Goal: Task Accomplishment & Management: Use online tool/utility

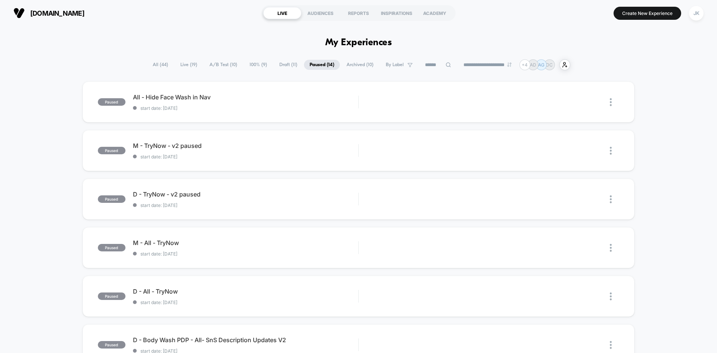
click at [280, 60] on span "Draft ( 11 )" at bounding box center [288, 65] width 29 height 10
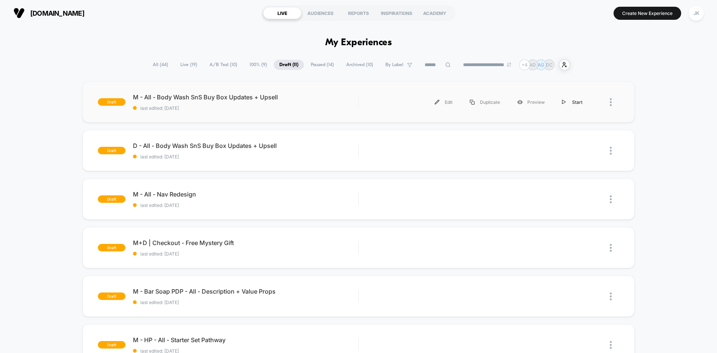
click at [573, 99] on div "Start" at bounding box center [572, 102] width 38 height 17
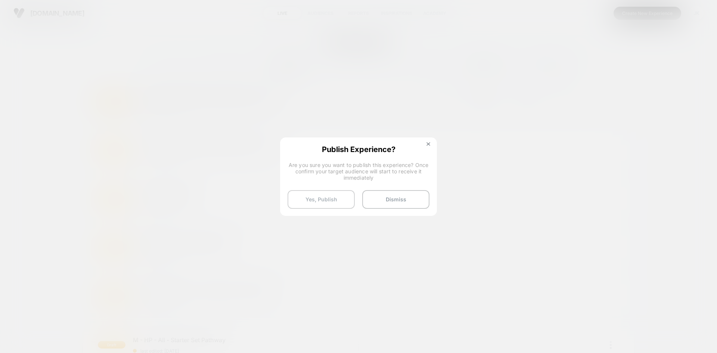
click at [313, 200] on button "Yes, Publish" at bounding box center [320, 199] width 67 height 19
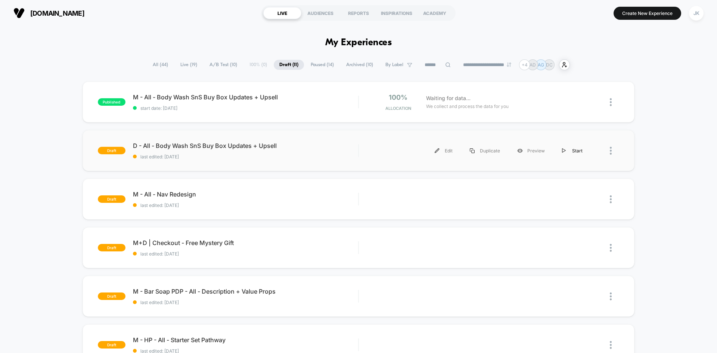
click at [567, 152] on div "Start" at bounding box center [572, 150] width 38 height 17
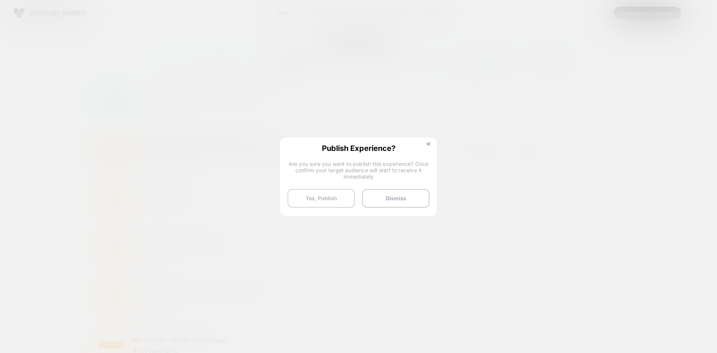
click at [337, 197] on button "Yes, Publish" at bounding box center [320, 198] width 67 height 19
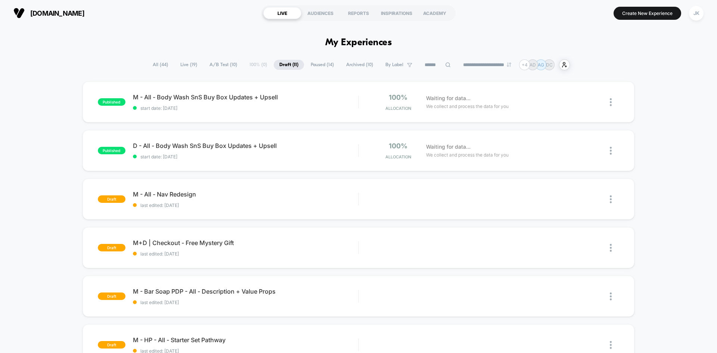
click at [225, 63] on span "A/B Test ( 10 )" at bounding box center [223, 65] width 39 height 10
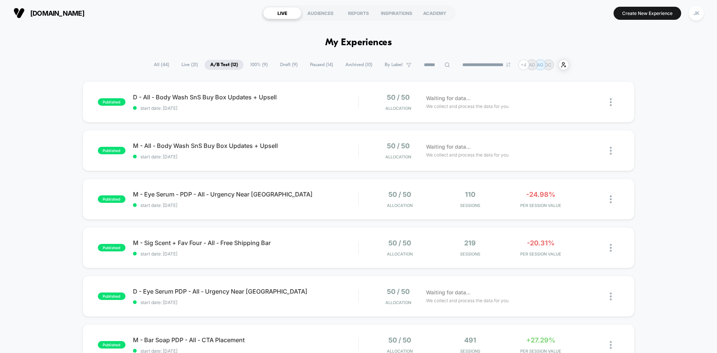
click at [255, 65] on span "100% ( 9 )" at bounding box center [258, 65] width 29 height 10
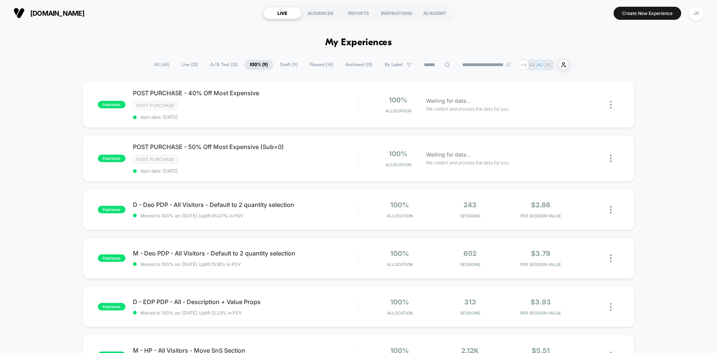
click at [288, 64] on span "Draft ( 9 )" at bounding box center [288, 65] width 29 height 10
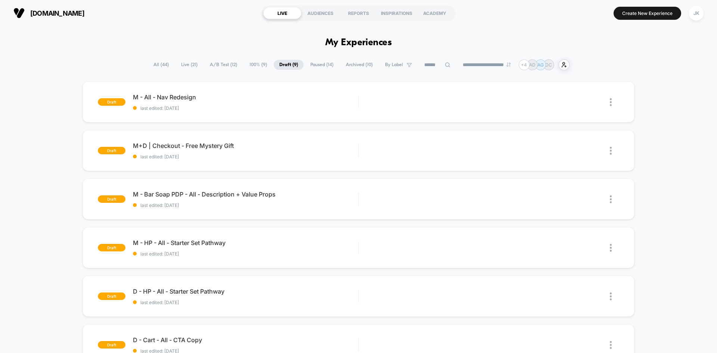
drag, startPoint x: 48, startPoint y: 122, endPoint x: 56, endPoint y: 236, distance: 114.1
click at [56, 236] on div "draft M - All - Nav Redesign last edited: 9/17/2025 Edit Duplicate Preview Star…" at bounding box center [358, 314] width 717 height 466
drag, startPoint x: 21, startPoint y: 317, endPoint x: 140, endPoint y: 28, distance: 312.2
click at [49, 230] on div "draft M - All - Nav Redesign last edited: 9/17/2025 Edit Duplicate Preview Star…" at bounding box center [358, 314] width 717 height 466
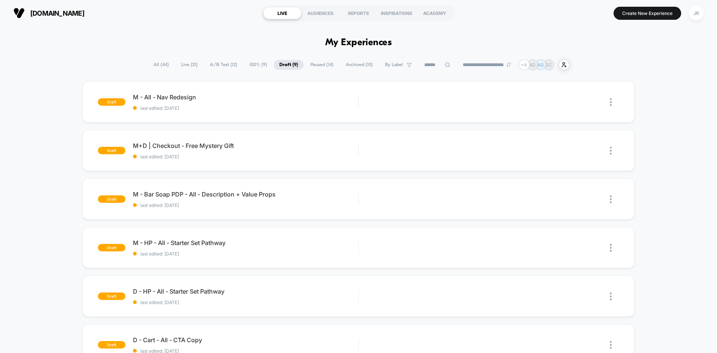
click at [49, 230] on div "draft M - All - Nav Redesign last edited: 9/17/2025 Edit Duplicate Preview Star…" at bounding box center [358, 314] width 717 height 466
click at [256, 66] on span "100% ( 9 )" at bounding box center [258, 65] width 29 height 10
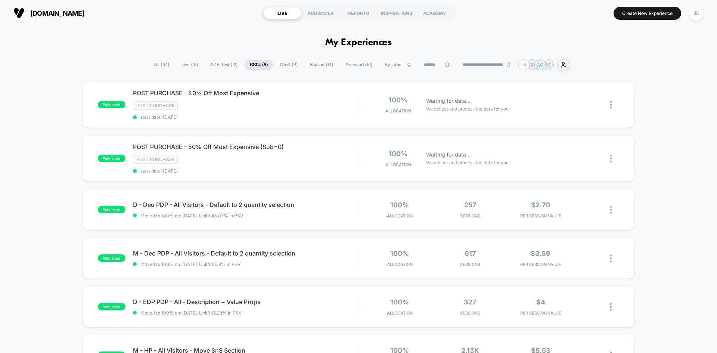
click at [227, 66] on span "A/B Test ( 12 )" at bounding box center [224, 65] width 38 height 10
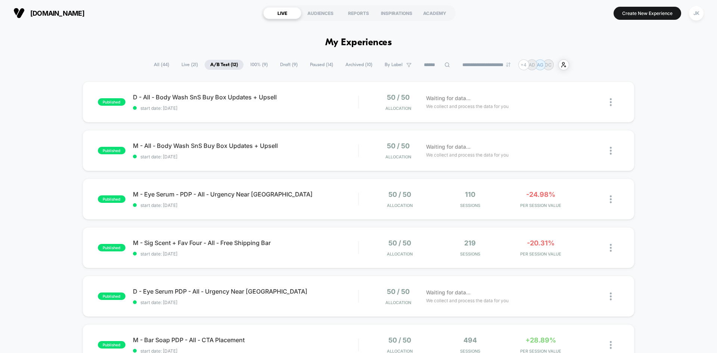
click at [256, 66] on span "100% ( 9 )" at bounding box center [258, 65] width 29 height 10
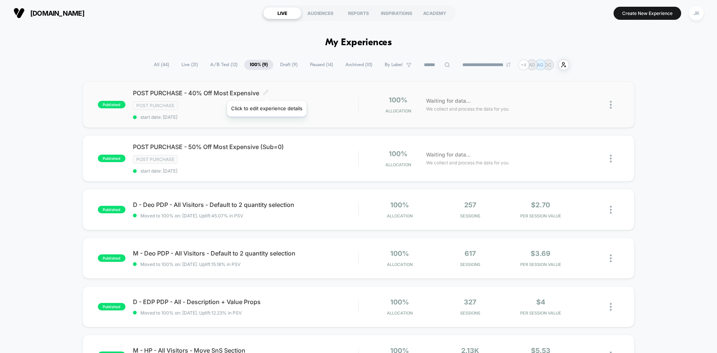
click at [266, 91] on icon at bounding box center [266, 93] width 6 height 6
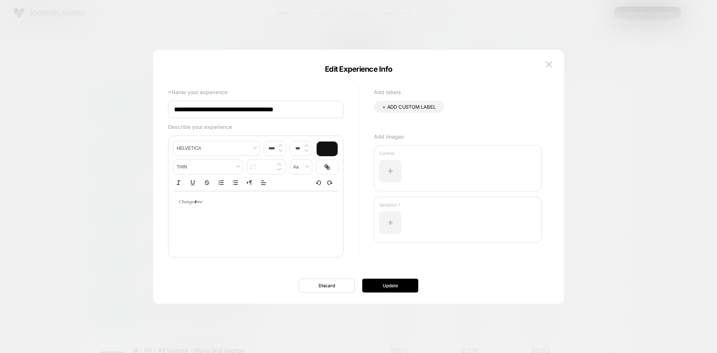
click at [314, 112] on input "**********" at bounding box center [255, 109] width 175 height 17
type input "**********"
click at [380, 284] on button "Update" at bounding box center [390, 285] width 56 height 14
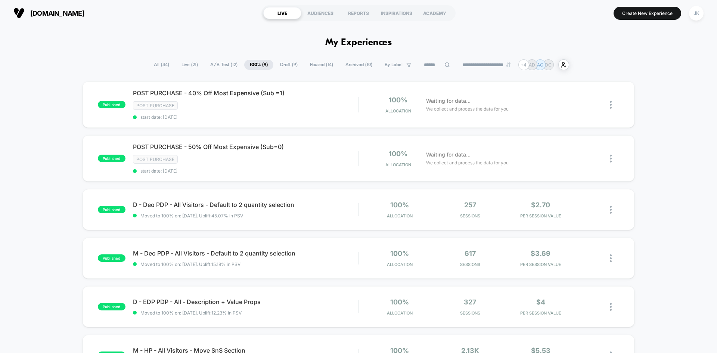
click at [291, 66] on span "Draft ( 9 )" at bounding box center [288, 65] width 29 height 10
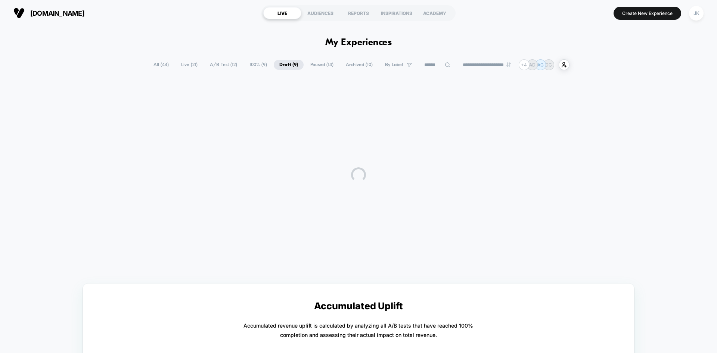
click at [312, 67] on span "Paused ( 14 )" at bounding box center [322, 65] width 34 height 10
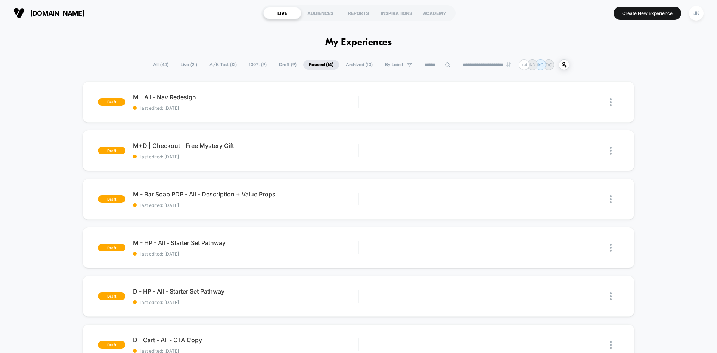
click at [250, 63] on span "100% ( 9 )" at bounding box center [257, 65] width 29 height 10
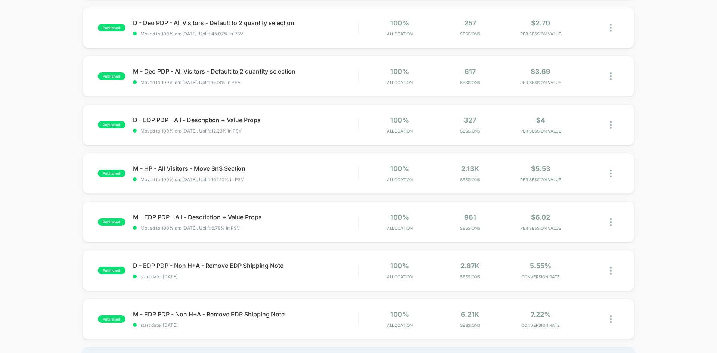
scroll to position [182, 0]
click at [223, 216] on span "M - EDP PDP - All - Description + Value Props Click to edit experience details" at bounding box center [245, 215] width 225 height 7
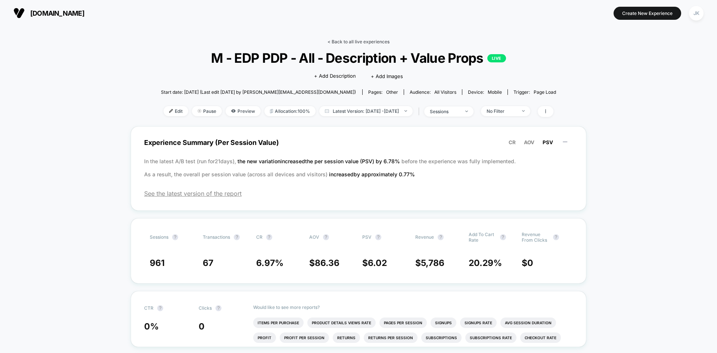
click at [343, 39] on link "< Back to all live experiences" at bounding box center [358, 42] width 62 height 6
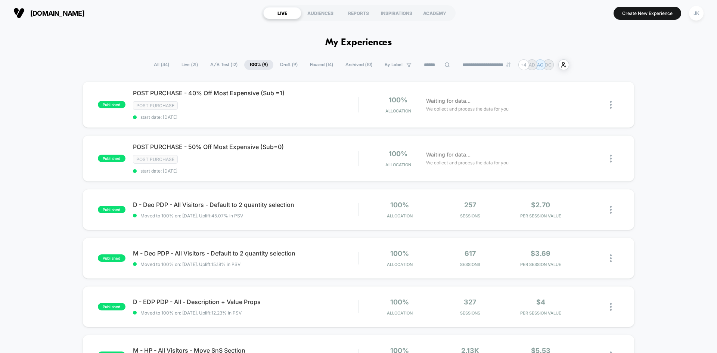
click at [285, 64] on span "Draft ( 9 )" at bounding box center [288, 65] width 29 height 10
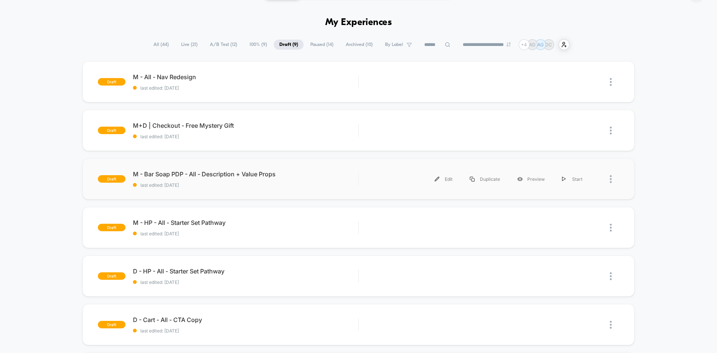
scroll to position [20, 0]
click at [235, 178] on div "M - Bar Soap PDP - All - Description + Value Props Click to edit experience det…" at bounding box center [245, 180] width 225 height 18
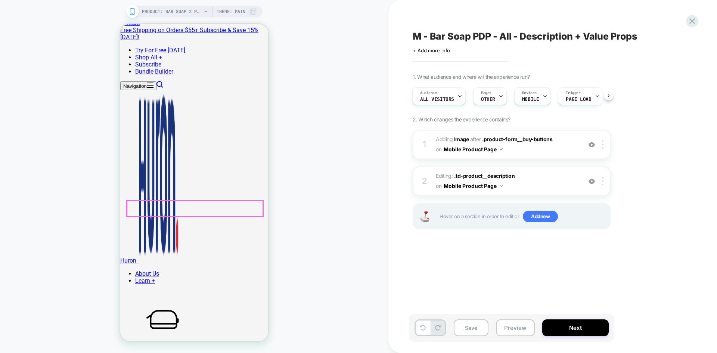
scroll to position [62, 0]
drag, startPoint x: 252, startPoint y: 209, endPoint x: 125, endPoint y: 202, distance: 126.7
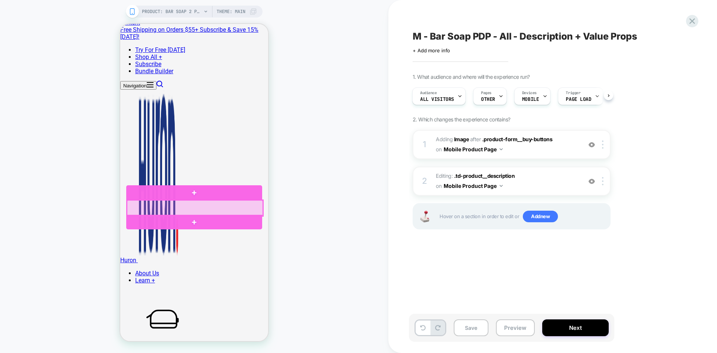
copy span "Tripled milled to perfection. Lather that keeps skin smooth and soft, and colog…"
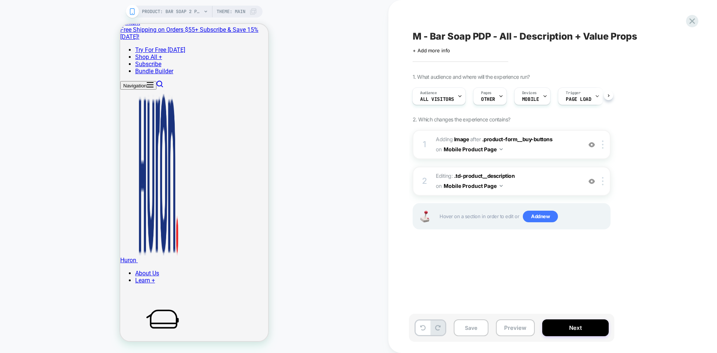
click at [77, 172] on div "PRODUCT: Bar Soap 2 Pack PRODUCT: Bar Soap 2 Pack Theme: MAIN" at bounding box center [194, 176] width 388 height 338
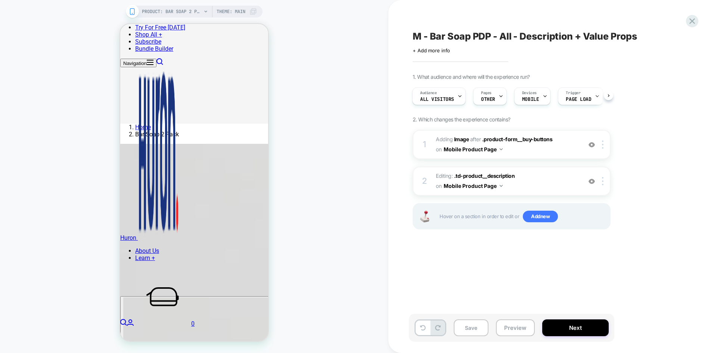
scroll to position [294, 0]
click at [62, 293] on div "PRODUCT: Bar Soap 2 Pack PRODUCT: Bar Soap 2 Pack Theme: MAIN" at bounding box center [194, 176] width 388 height 338
click at [480, 329] on button "Save" at bounding box center [470, 327] width 35 height 17
click at [690, 24] on icon at bounding box center [692, 21] width 10 height 10
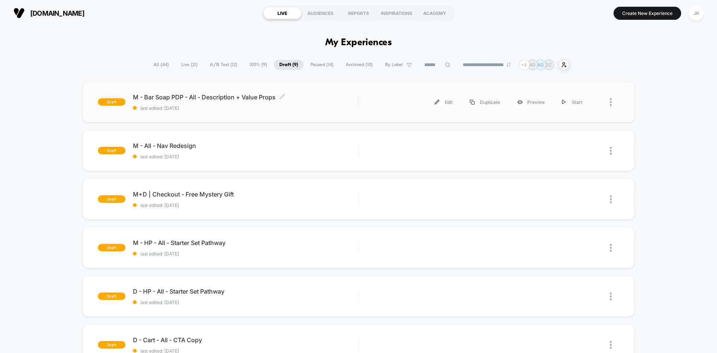
click at [260, 95] on span "M - Bar Soap PDP - All - Description + Value Props Click to edit experience det…" at bounding box center [245, 96] width 225 height 7
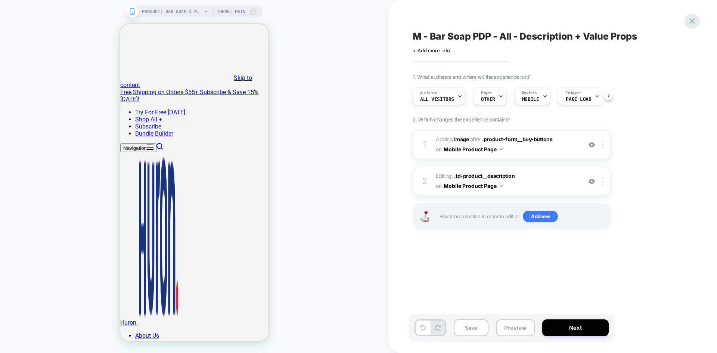
click at [691, 20] on icon at bounding box center [692, 21] width 6 height 6
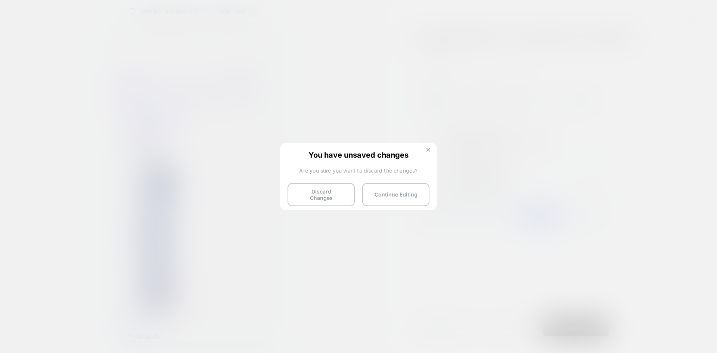
click at [431, 147] on button at bounding box center [428, 150] width 8 height 6
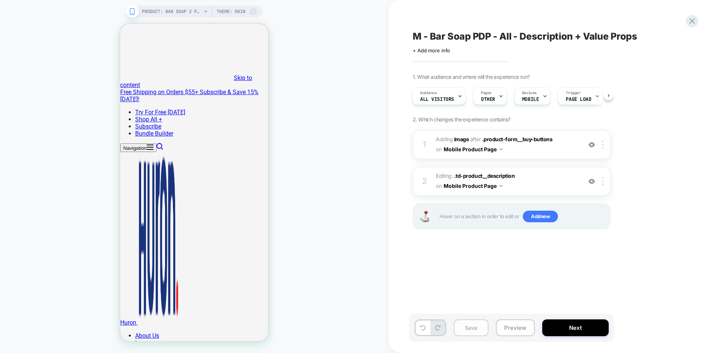
click at [476, 330] on button "Save" at bounding box center [470, 327] width 35 height 17
click at [692, 23] on icon at bounding box center [692, 21] width 10 height 10
